Goal: Task Accomplishment & Management: Use online tool/utility

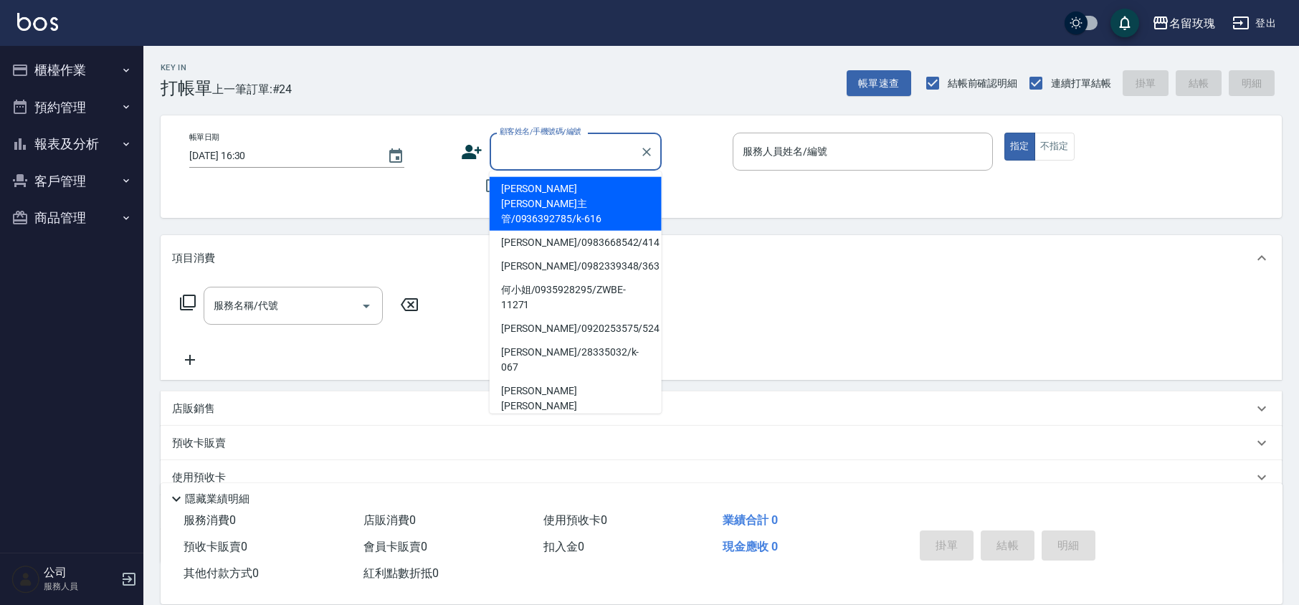
click at [519, 158] on input "顧客姓名/手機號碼/編號" at bounding box center [565, 151] width 138 height 25
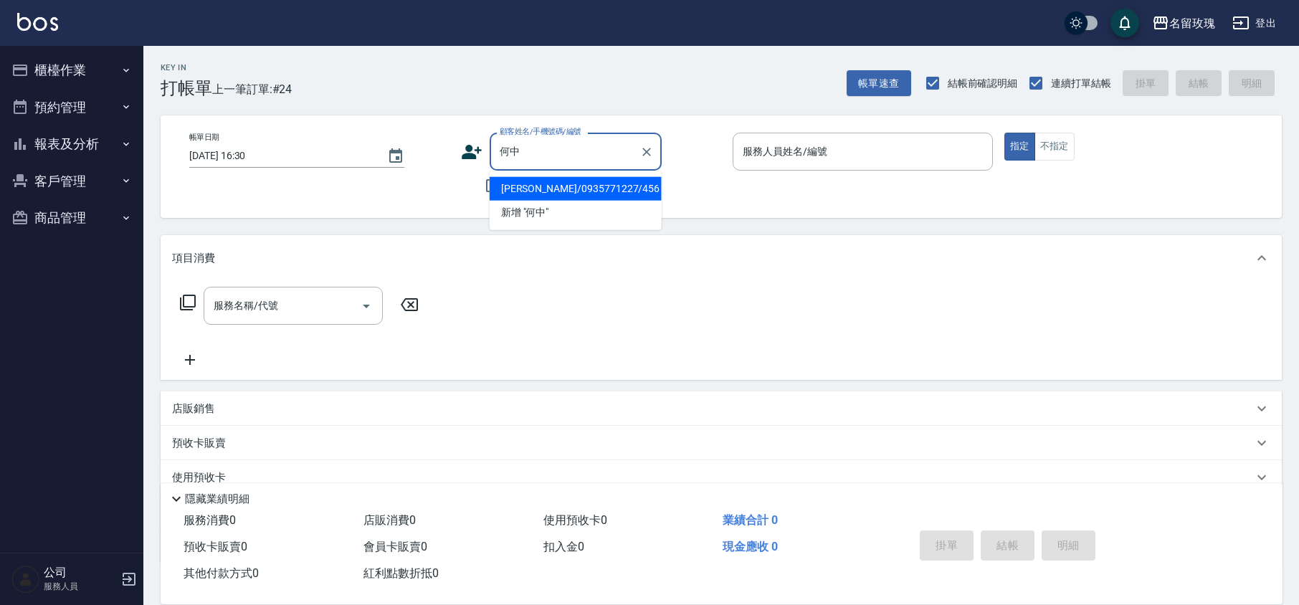
click at [600, 181] on li "[PERSON_NAME]/0935771227/456" at bounding box center [576, 189] width 172 height 24
type input "[PERSON_NAME]/0935771227/456"
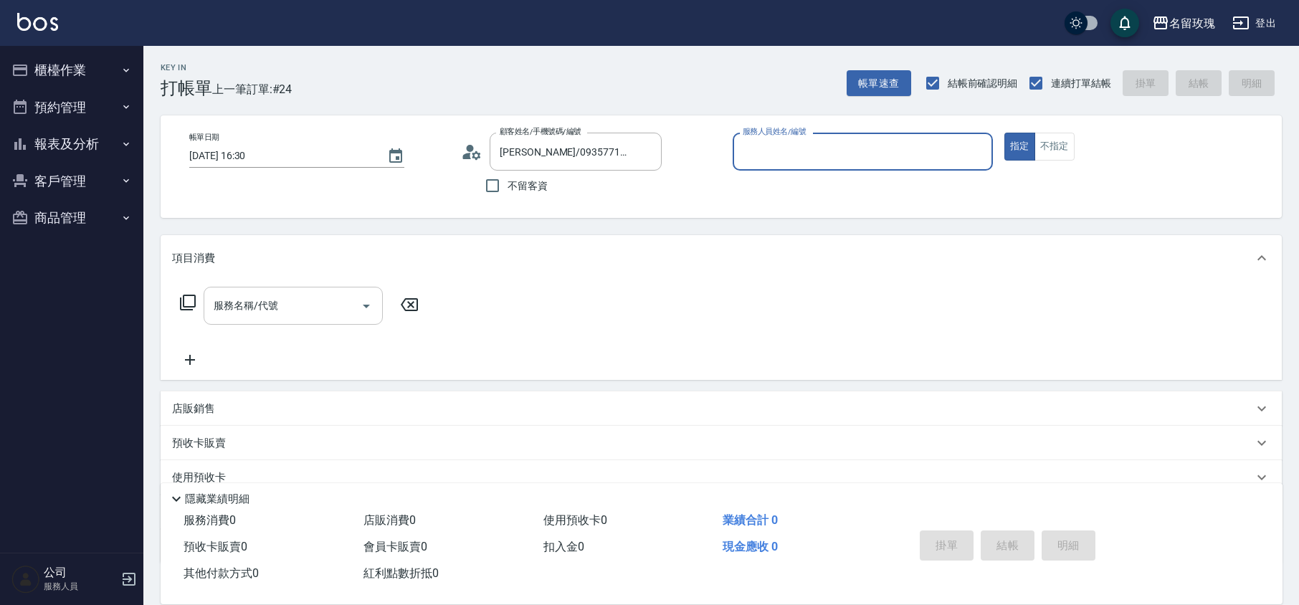
type input "VIVI-2"
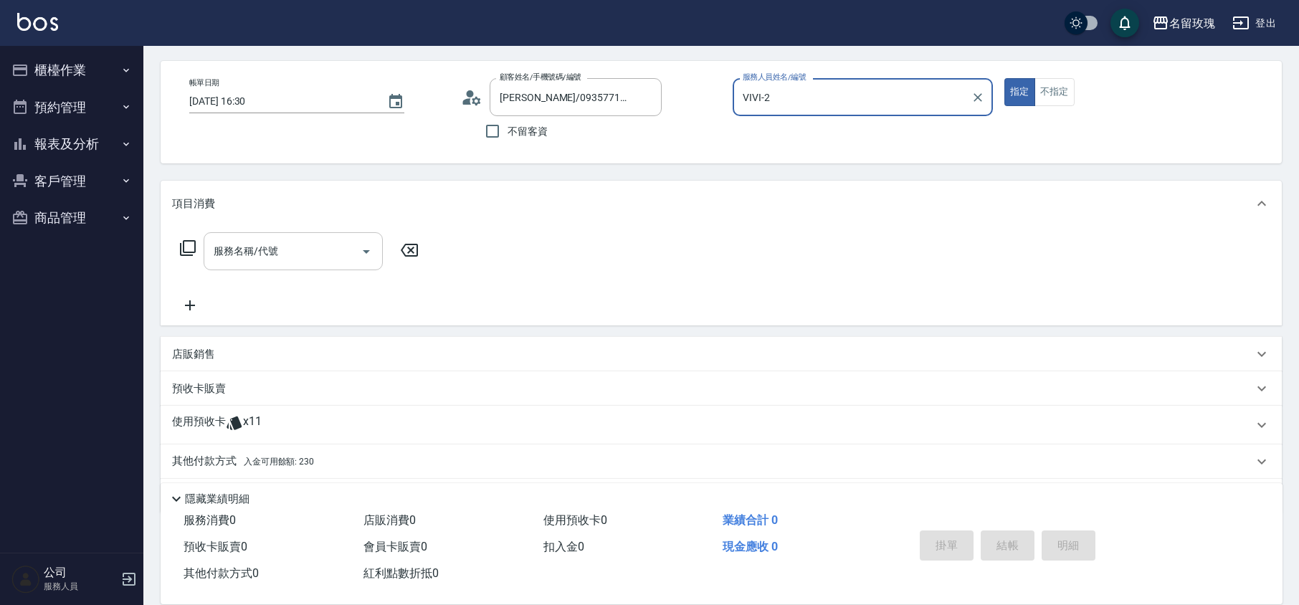
scroll to position [98, 0]
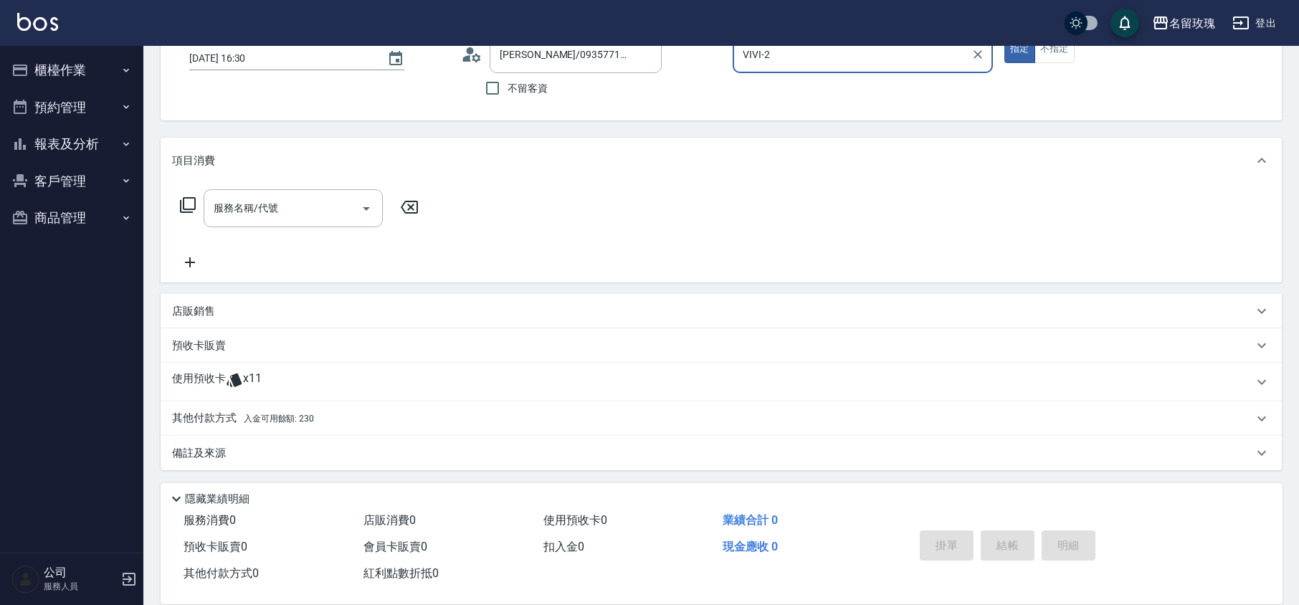
click at [262, 383] on div "使用預收卡 x11" at bounding box center [712, 382] width 1081 height 22
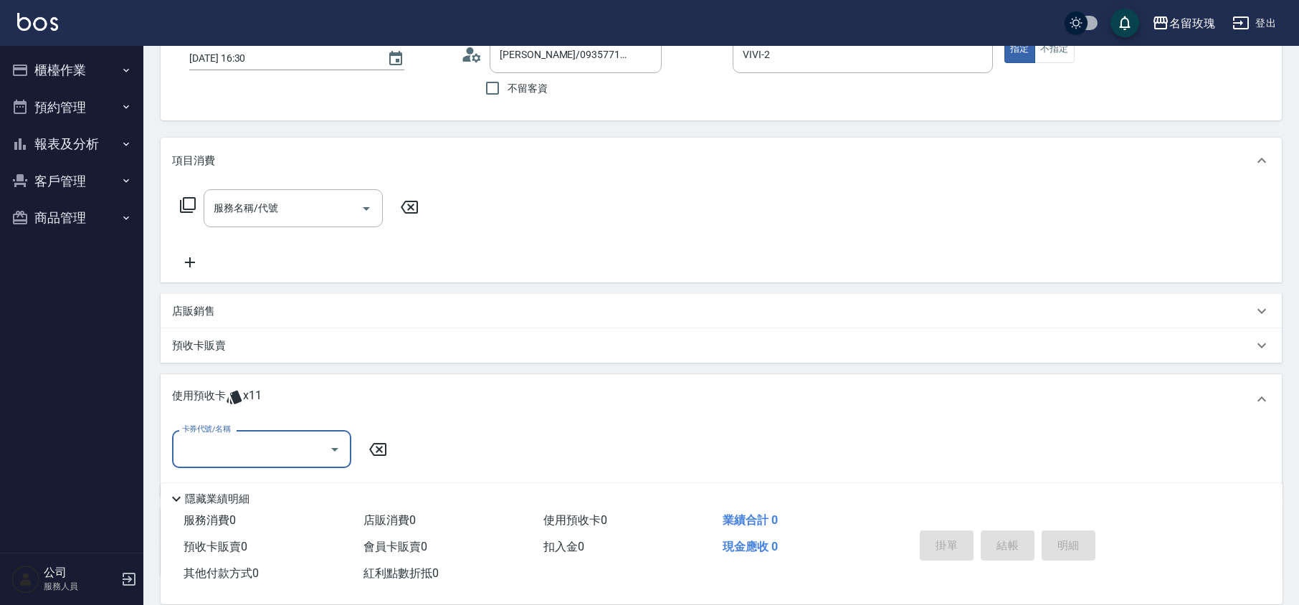
scroll to position [0, 0]
click at [327, 445] on icon "Open" at bounding box center [334, 449] width 17 height 17
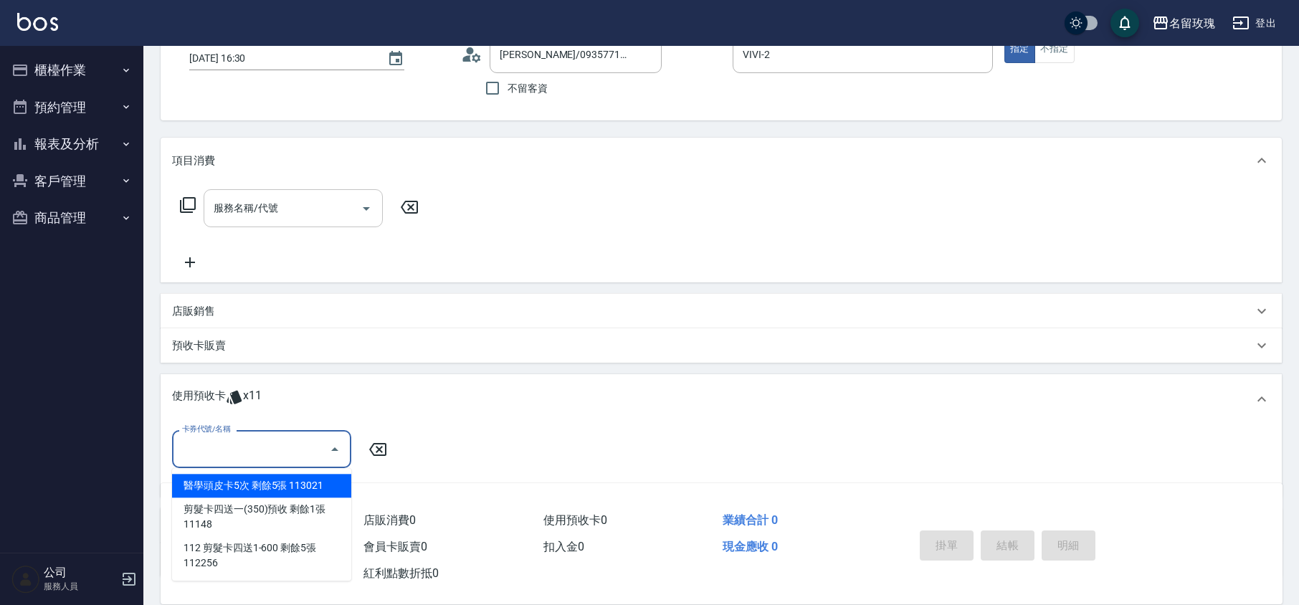
click at [259, 188] on div "服務名稱/代號 服務名稱/代號" at bounding box center [721, 233] width 1121 height 99
click at [282, 214] on input "服務名稱/代號" at bounding box center [282, 208] width 145 height 25
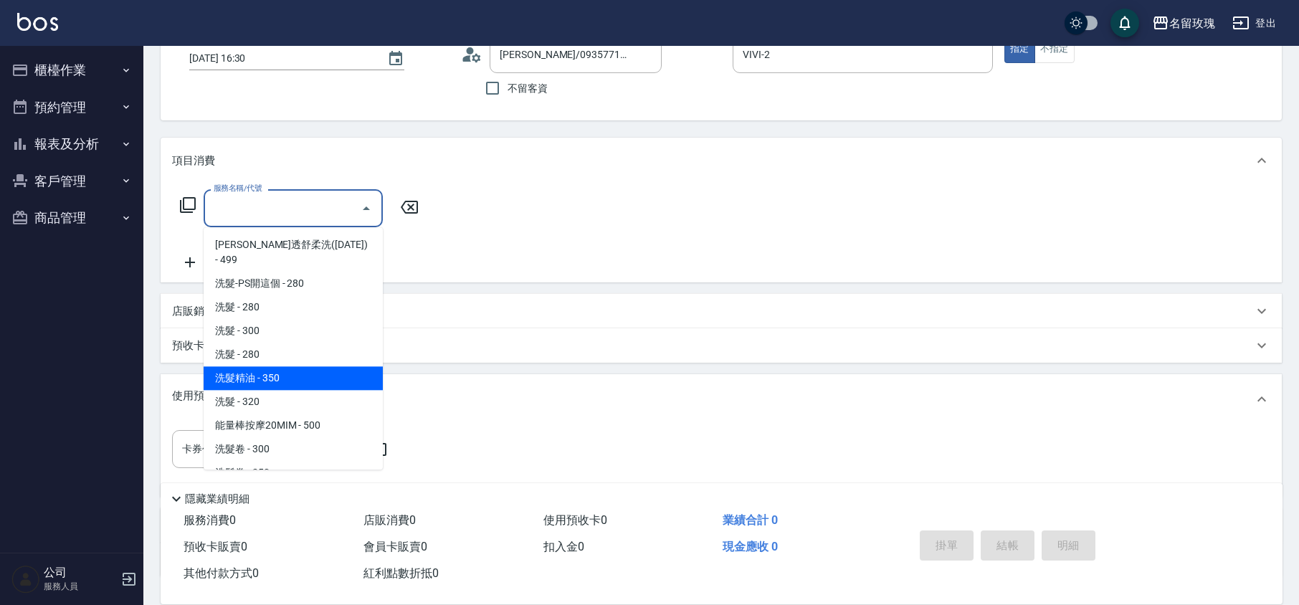
click at [285, 366] on span "洗髮精油 - 350" at bounding box center [293, 378] width 179 height 24
type input "洗髮精油(206)"
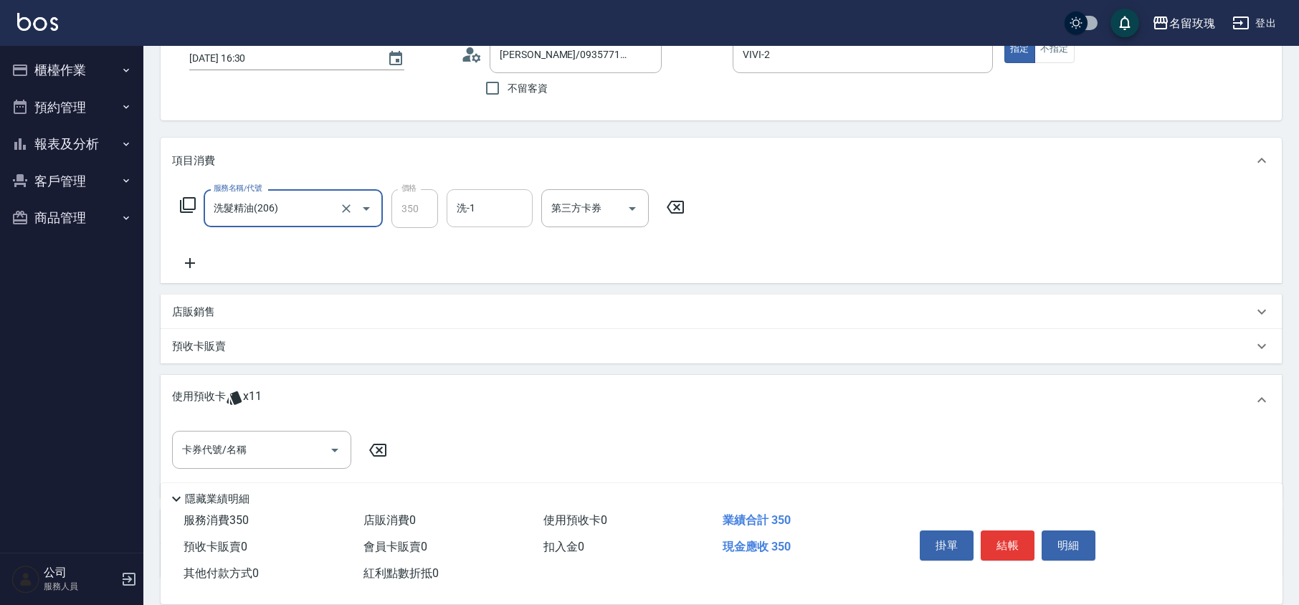
click at [483, 210] on input "洗-1" at bounding box center [489, 208] width 73 height 25
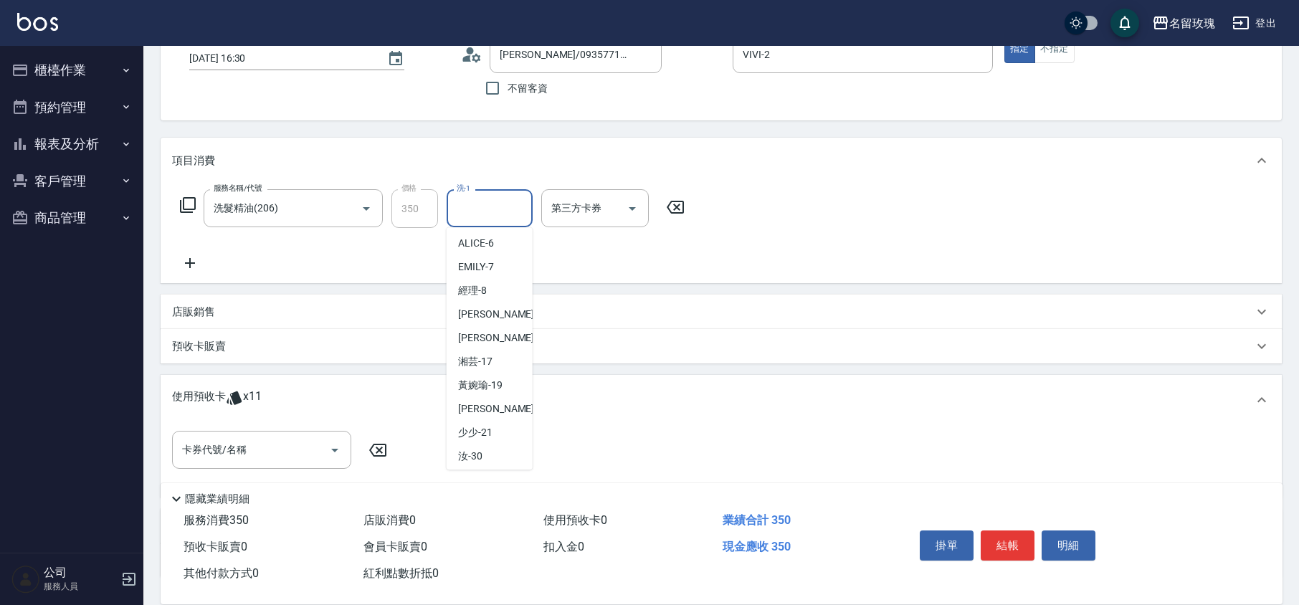
scroll to position [282, 0]
click at [494, 371] on div "汝 -30" at bounding box center [490, 381] width 86 height 24
type input "汝-30"
click at [743, 63] on input "VIVI-2" at bounding box center [852, 54] width 226 height 25
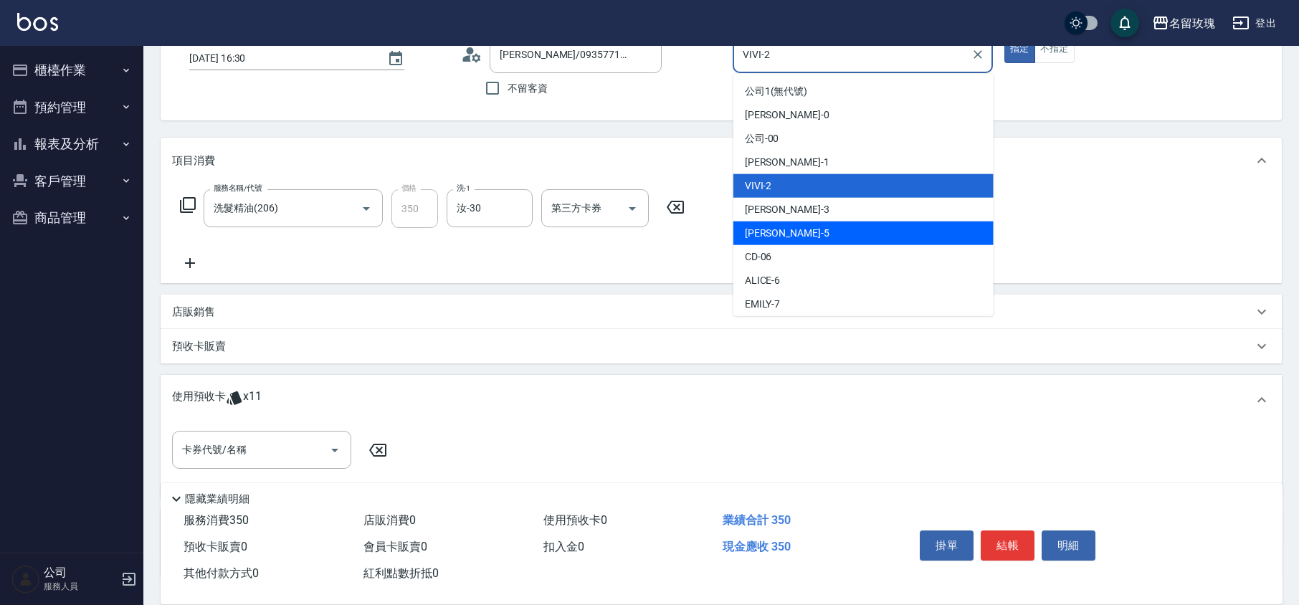
click at [790, 237] on div "[PERSON_NAME] -5" at bounding box center [864, 234] width 260 height 24
type input "KELLY-5"
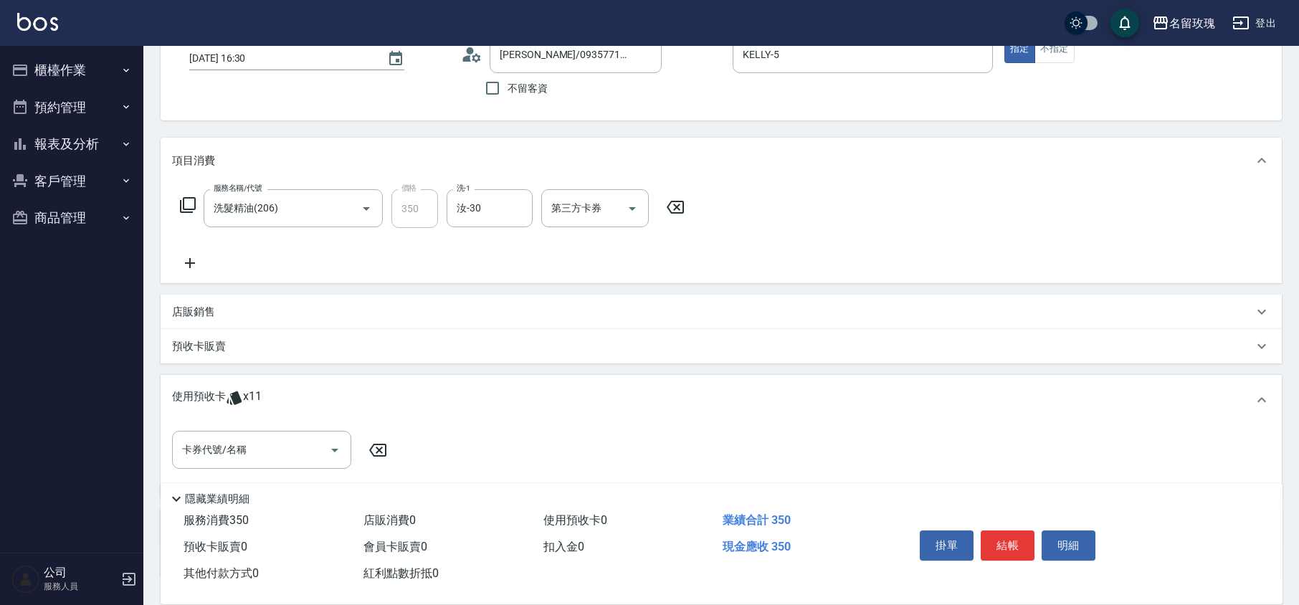
click at [709, 90] on div "顧客姓名/手機號碼/編號 [PERSON_NAME]/0935771227/456 顧客姓名/手機號碼/編號 不留客資" at bounding box center [591, 69] width 260 height 68
type input "[DATE] 17:19"
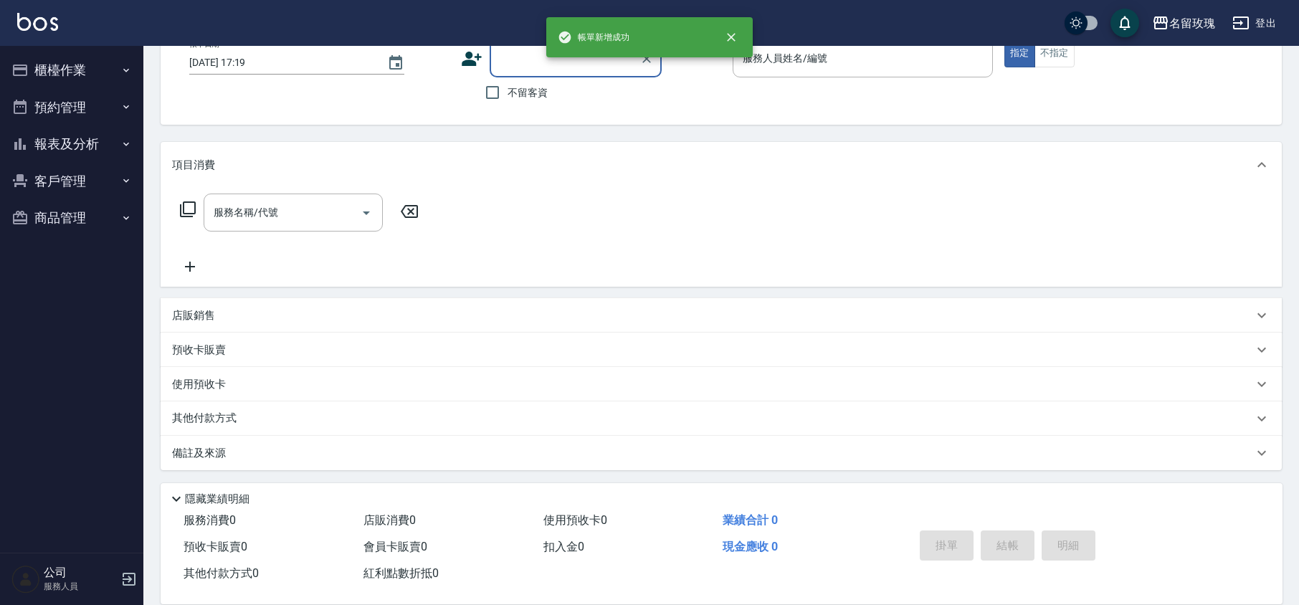
scroll to position [93, 0]
